Goal: Information Seeking & Learning: Learn about a topic

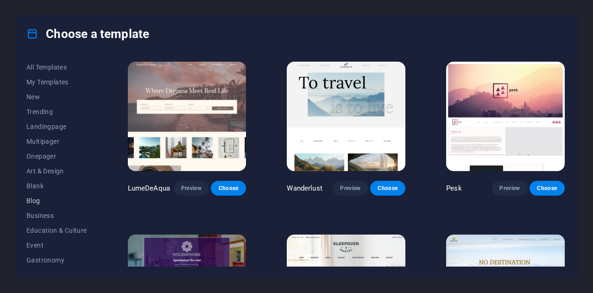
scroll to position [163, 0]
click at [47, 264] on button "Wireframe" at bounding box center [56, 259] width 61 height 15
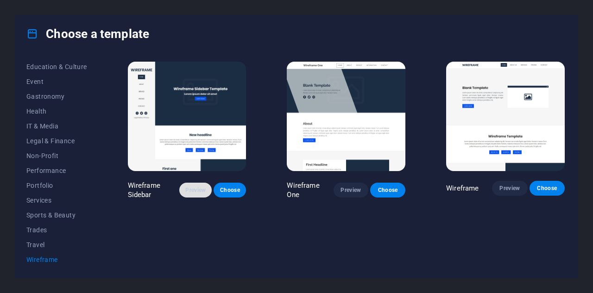
click at [195, 188] on span "Preview" at bounding box center [196, 189] width 18 height 7
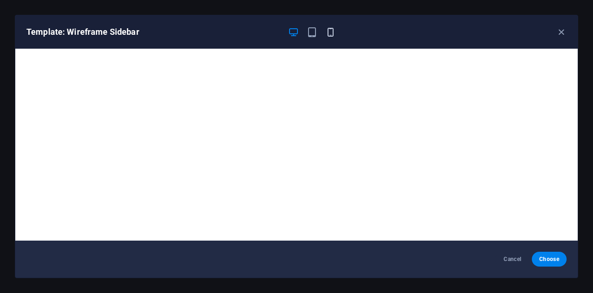
click at [331, 31] on icon "button" at bounding box center [330, 32] width 11 height 11
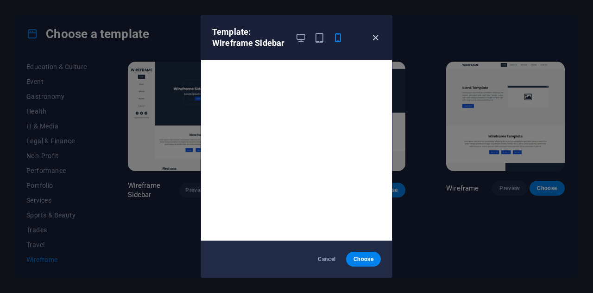
click at [376, 37] on icon "button" at bounding box center [375, 37] width 11 height 11
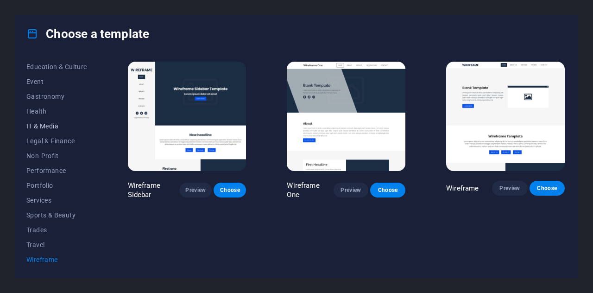
click at [42, 126] on span "IT & Media" at bounding box center [56, 125] width 61 height 7
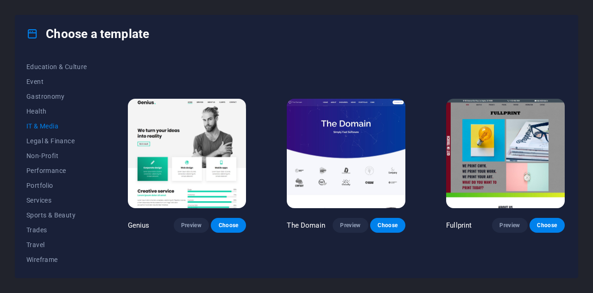
scroll to position [310, 0]
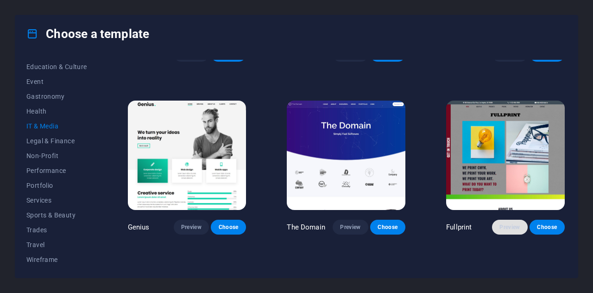
click at [508, 226] on span "Preview" at bounding box center [509, 226] width 20 height 7
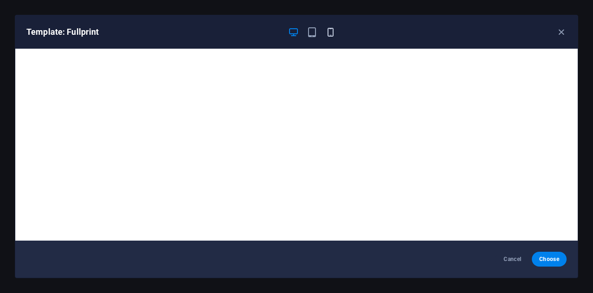
click at [333, 31] on icon "button" at bounding box center [330, 32] width 11 height 11
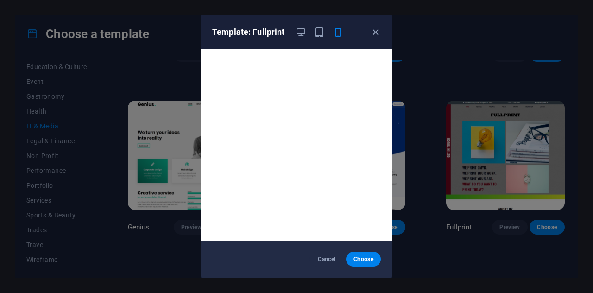
click at [377, 39] on div "Template: Fullprint" at bounding box center [296, 31] width 191 height 33
click at [377, 32] on icon "button" at bounding box center [375, 32] width 11 height 11
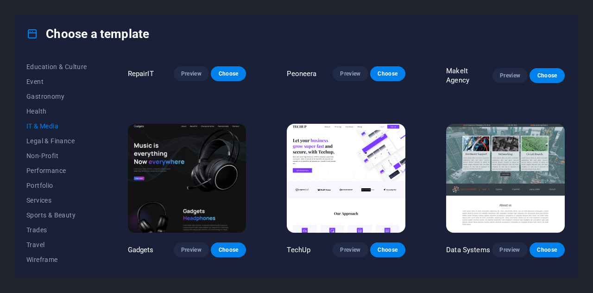
scroll to position [0, 0]
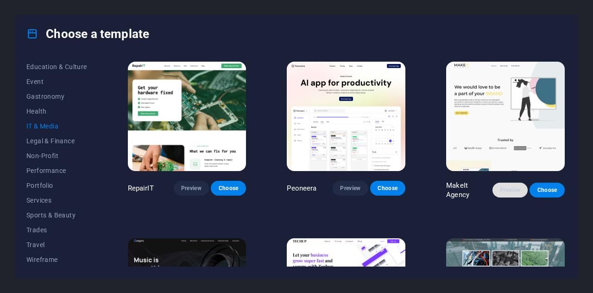
click at [505, 187] on span "Preview" at bounding box center [510, 189] width 20 height 7
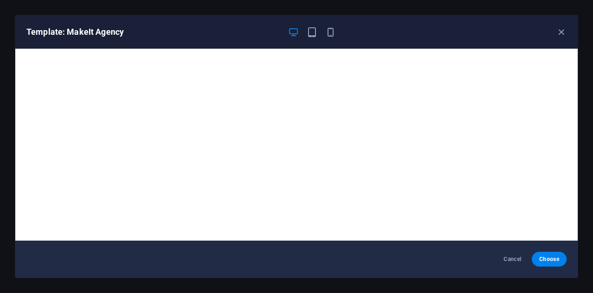
click at [298, 31] on icon "button" at bounding box center [293, 32] width 11 height 11
click at [558, 32] on icon "button" at bounding box center [561, 32] width 11 height 11
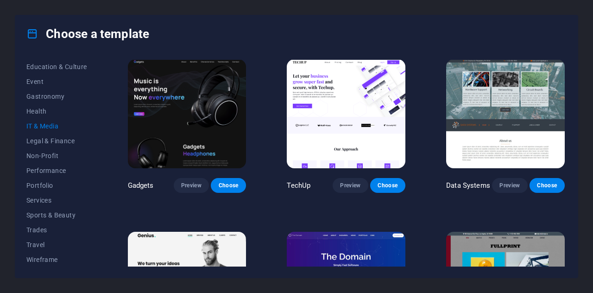
scroll to position [180, 0]
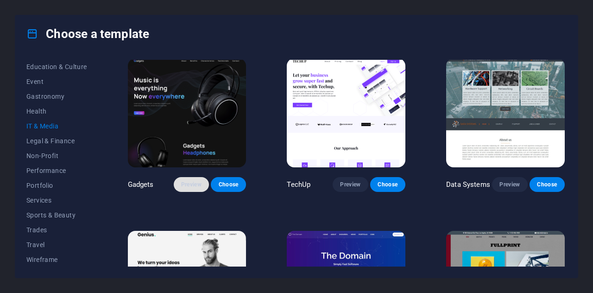
click at [198, 181] on span "Preview" at bounding box center [191, 184] width 20 height 7
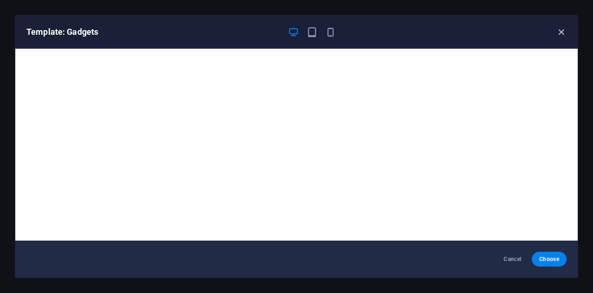
click at [563, 34] on icon "button" at bounding box center [561, 32] width 11 height 11
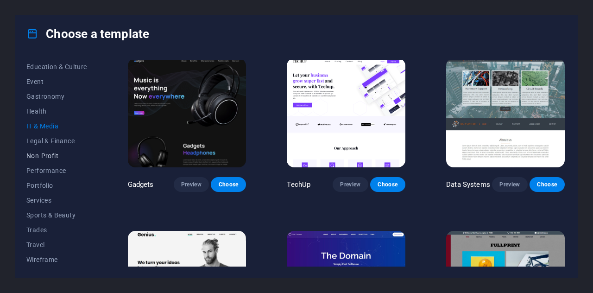
click at [55, 156] on span "Non-Profit" at bounding box center [56, 155] width 61 height 7
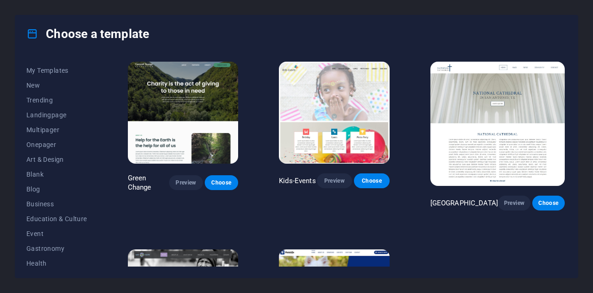
scroll to position [10, 0]
click at [45, 232] on span "Event" at bounding box center [56, 234] width 61 height 7
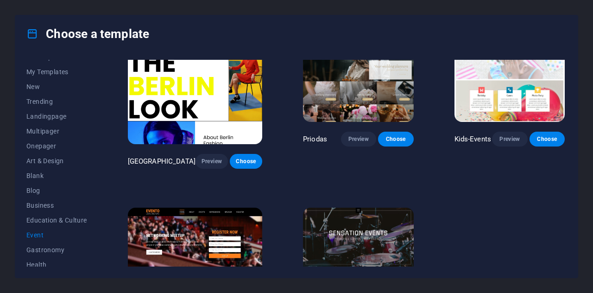
scroll to position [274, 0]
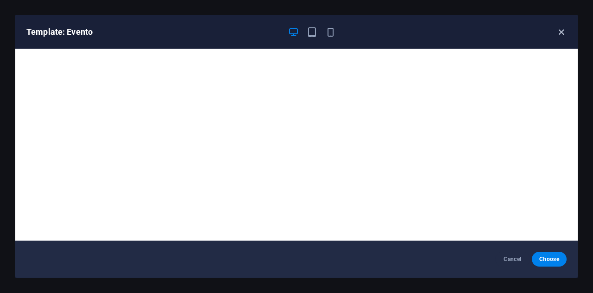
click at [561, 32] on icon "button" at bounding box center [561, 32] width 11 height 11
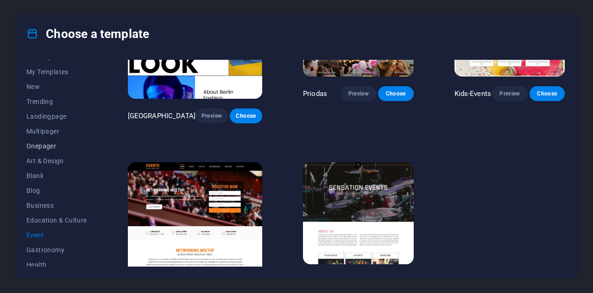
scroll to position [0, 0]
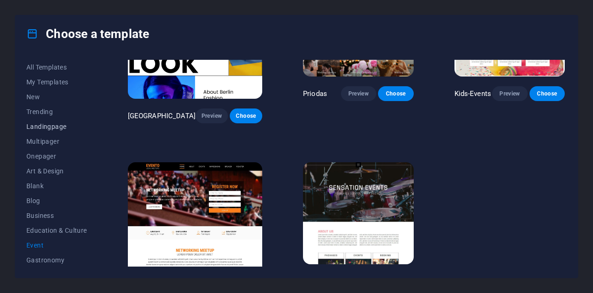
click at [52, 127] on span "Landingpage" at bounding box center [56, 126] width 61 height 7
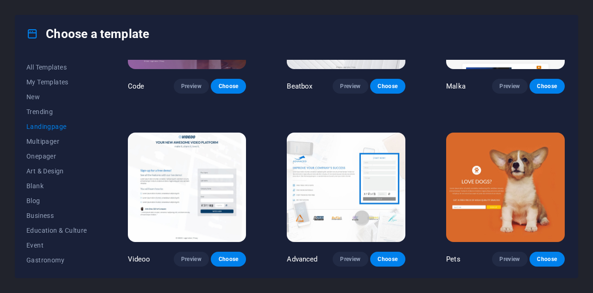
click at [52, 127] on span "Landingpage" at bounding box center [56, 126] width 61 height 7
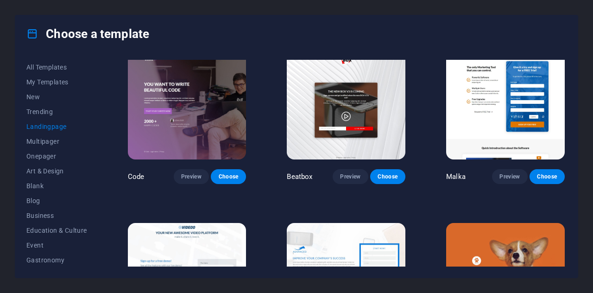
scroll to position [170, 0]
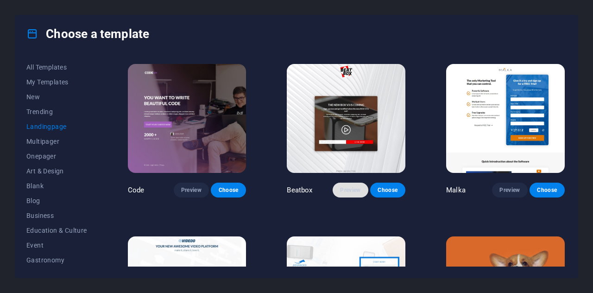
click at [352, 191] on span "Preview" at bounding box center [350, 189] width 20 height 7
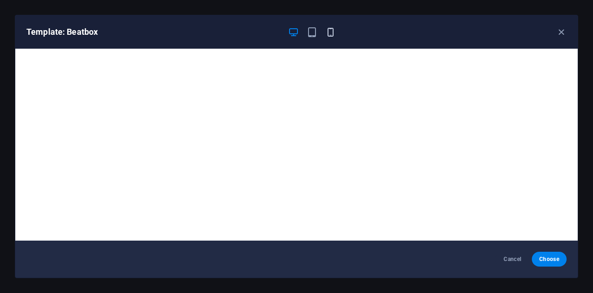
click at [328, 36] on icon "button" at bounding box center [330, 32] width 11 height 11
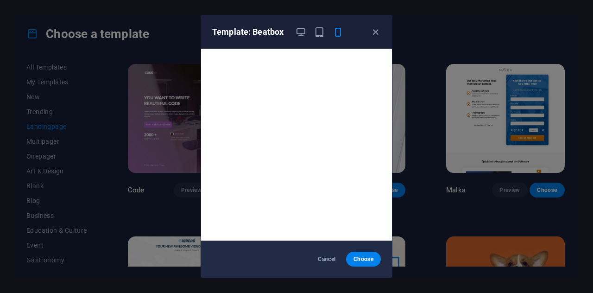
scroll to position [2, 0]
click at [376, 34] on icon "button" at bounding box center [375, 32] width 11 height 11
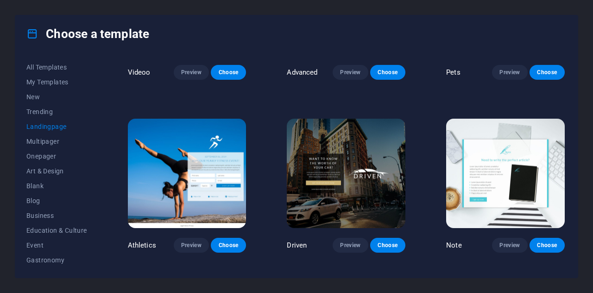
scroll to position [464, 0]
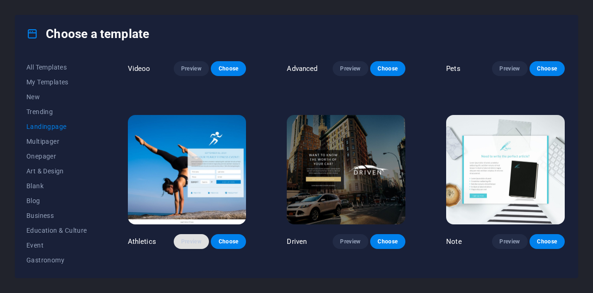
click at [190, 238] on span "Preview" at bounding box center [191, 241] width 20 height 7
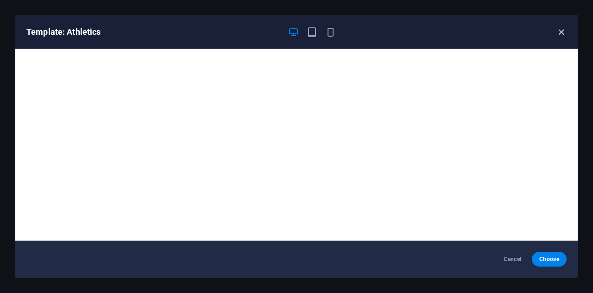
click at [561, 33] on icon "button" at bounding box center [561, 32] width 11 height 11
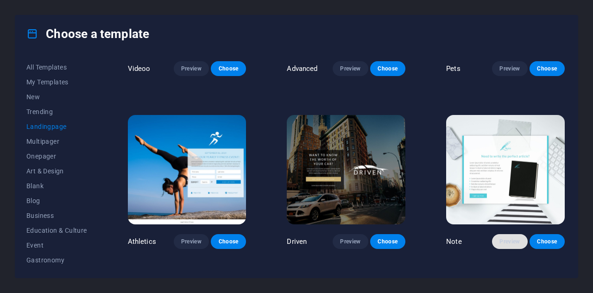
click at [505, 241] on button "Preview" at bounding box center [509, 241] width 35 height 15
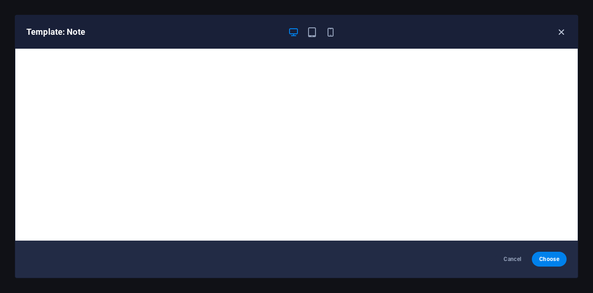
click at [559, 32] on icon "button" at bounding box center [561, 32] width 11 height 11
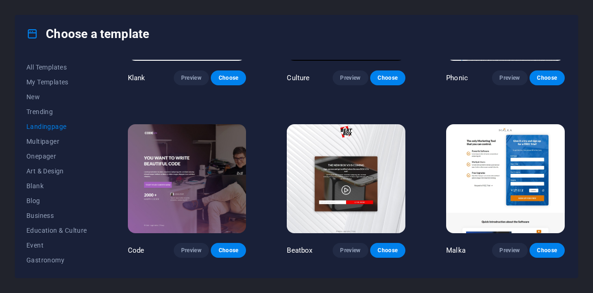
scroll to position [110, 0]
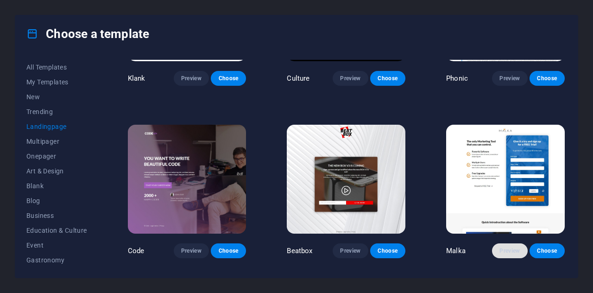
click at [504, 249] on span "Preview" at bounding box center [509, 250] width 20 height 7
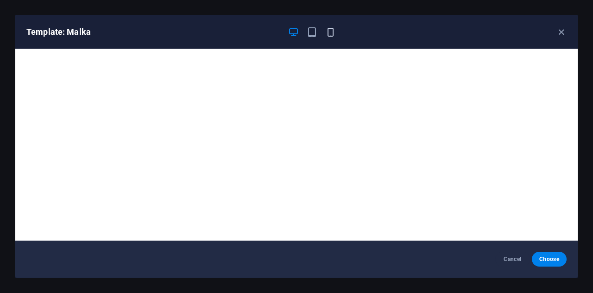
click at [331, 33] on icon "button" at bounding box center [330, 32] width 11 height 11
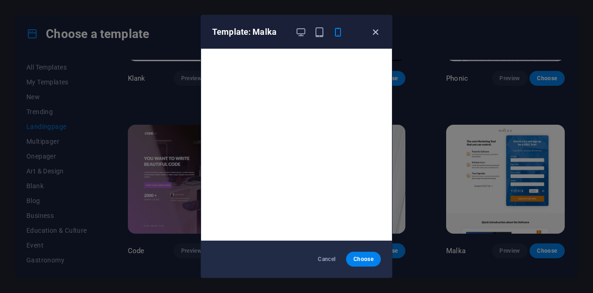
click at [374, 32] on icon "button" at bounding box center [375, 32] width 11 height 11
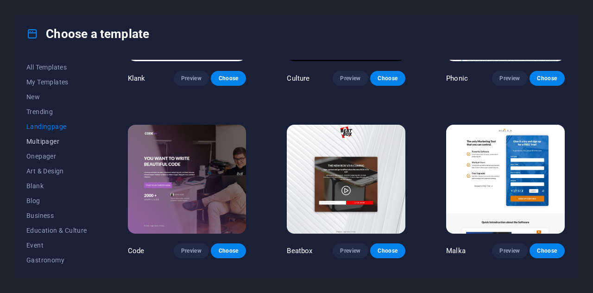
click at [55, 145] on button "Multipager" at bounding box center [56, 141] width 61 height 15
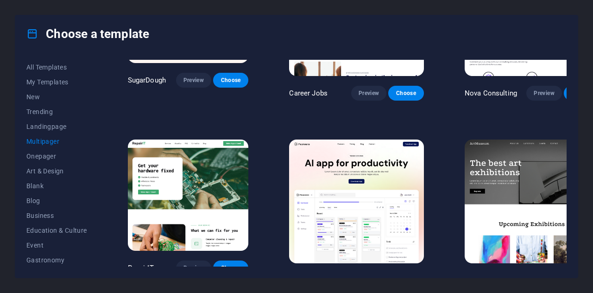
click at [533, 276] on span "Preview" at bounding box center [543, 279] width 20 height 7
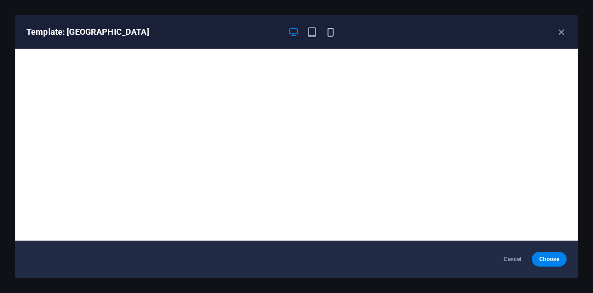
click at [329, 32] on icon "button" at bounding box center [330, 32] width 11 height 11
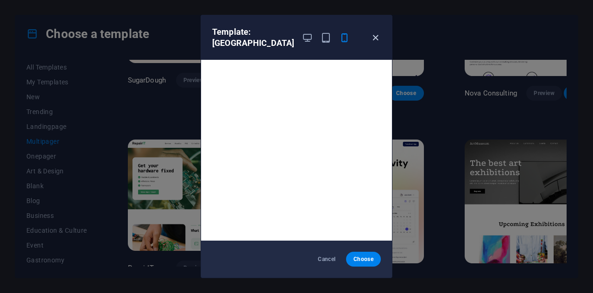
click at [375, 38] on icon "button" at bounding box center [375, 37] width 11 height 11
